Goal: Check status: Check status

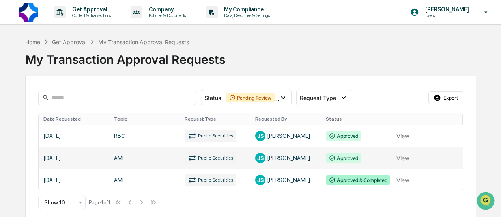
click at [171, 162] on link at bounding box center [251, 158] width 424 height 22
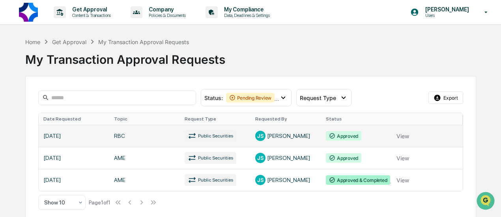
click at [219, 136] on link at bounding box center [251, 136] width 424 height 22
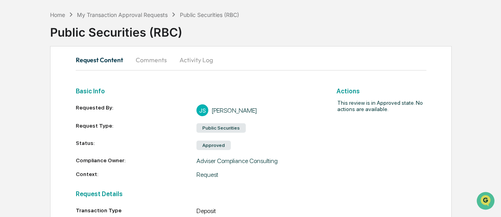
scroll to position [118, 0]
